Goal: Transaction & Acquisition: Purchase product/service

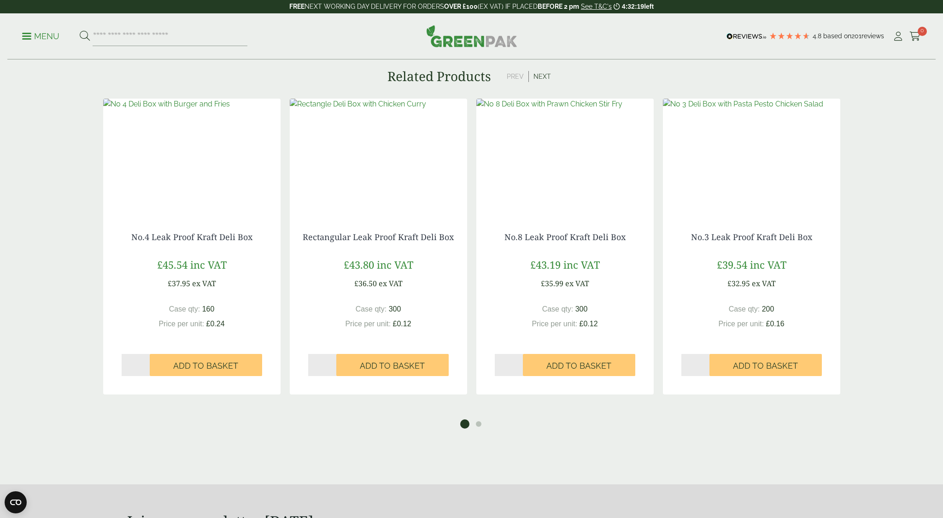
scroll to position [730, 0]
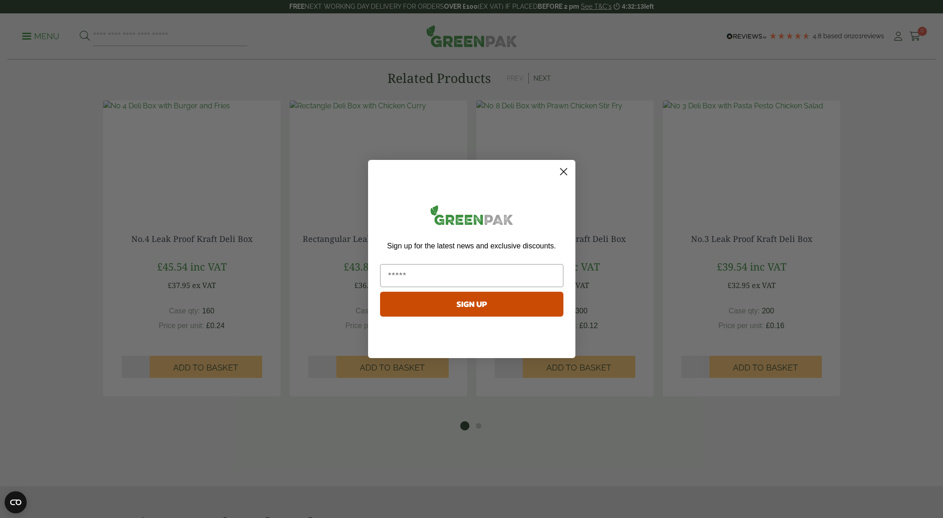
click at [563, 172] on circle "Close dialog" at bounding box center [563, 171] width 15 height 15
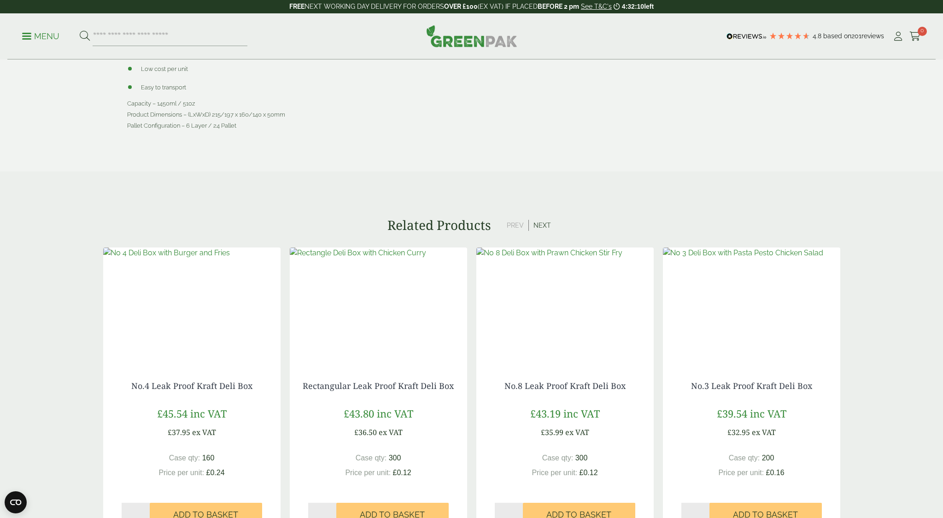
scroll to position [585, 0]
click at [543, 226] on button "Next" at bounding box center [542, 223] width 27 height 11
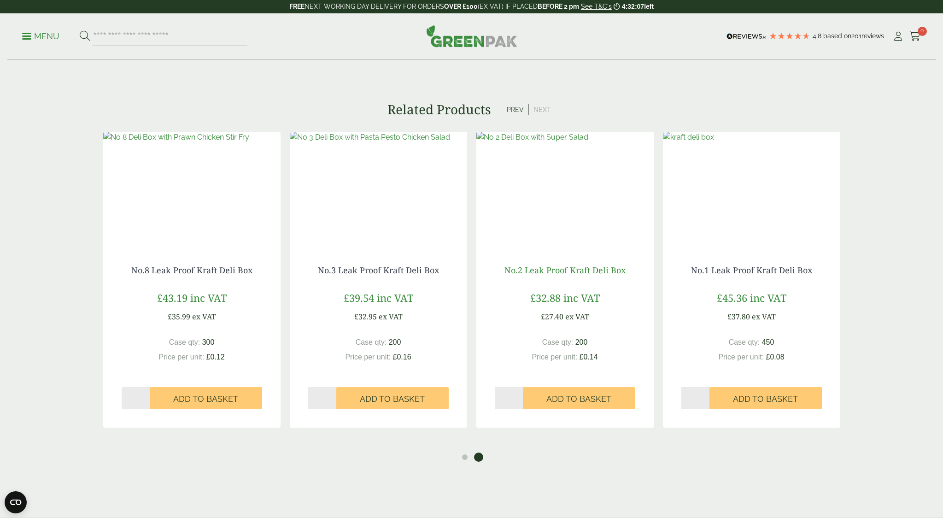
scroll to position [702, 0]
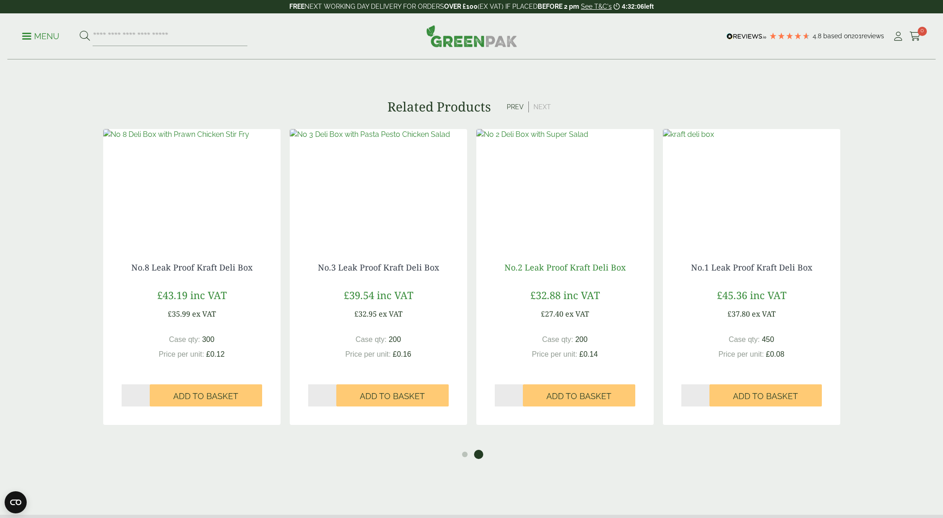
click at [549, 269] on link "No.2 Leak Proof Kraft Deli Box" at bounding box center [565, 267] width 121 height 11
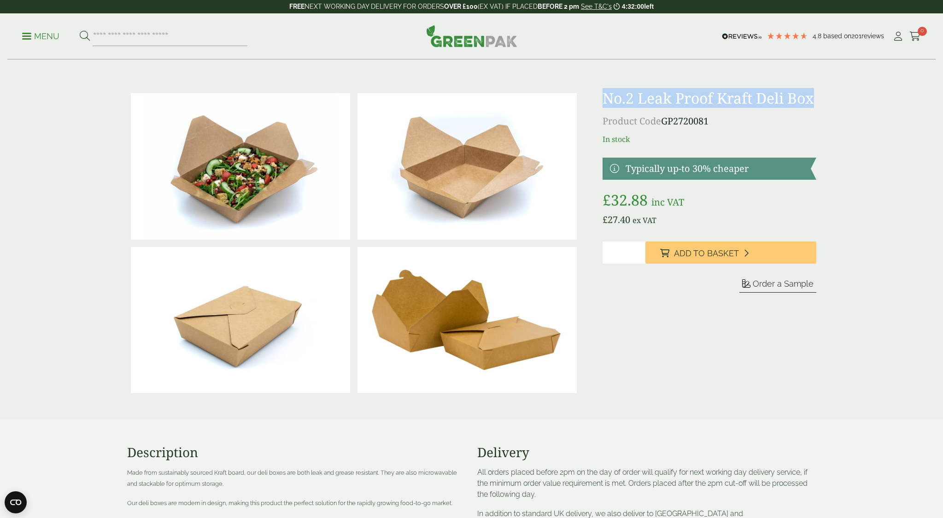
drag, startPoint x: 604, startPoint y: 98, endPoint x: 753, endPoint y: 109, distance: 149.2
click at [788, 107] on h1 "No.2 Leak Proof Kraft Deli Box" at bounding box center [709, 98] width 213 height 18
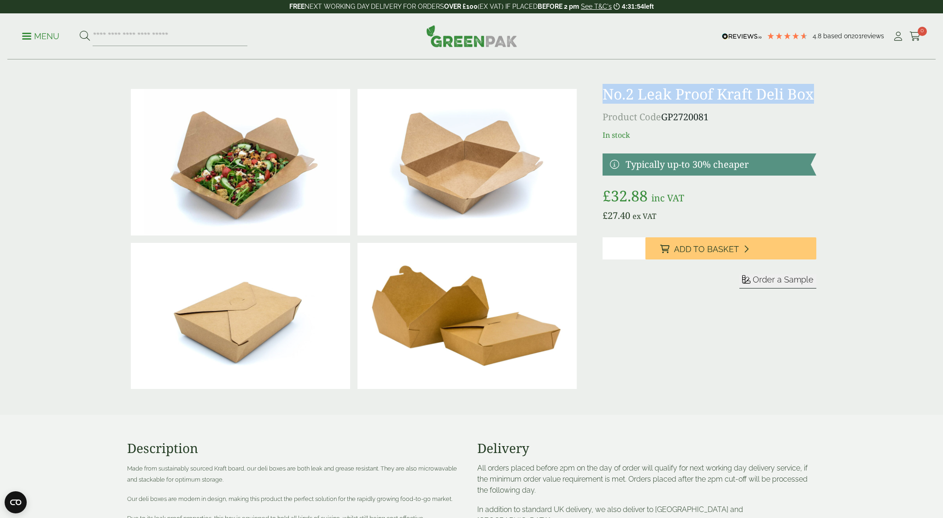
scroll to position [19, 0]
